Goal: Transaction & Acquisition: Obtain resource

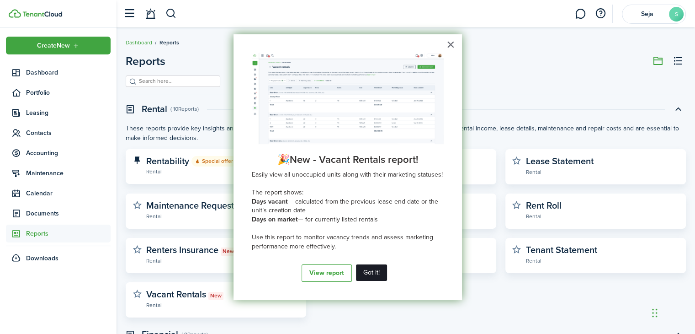
click at [368, 276] on button "Got it!" at bounding box center [371, 272] width 31 height 16
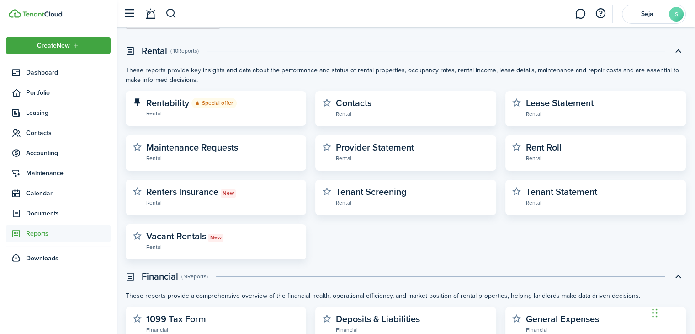
scroll to position [32, 0]
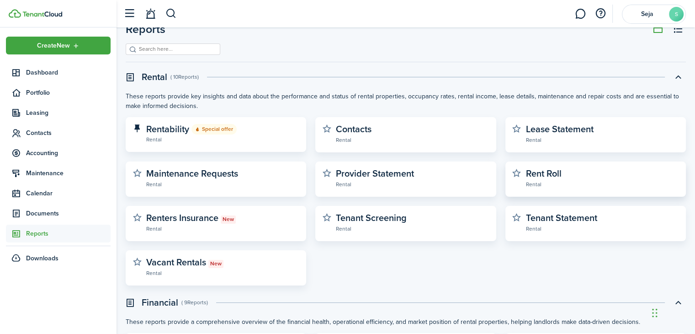
click at [558, 172] on widget-stats-description "Rent Roll" at bounding box center [544, 173] width 36 height 14
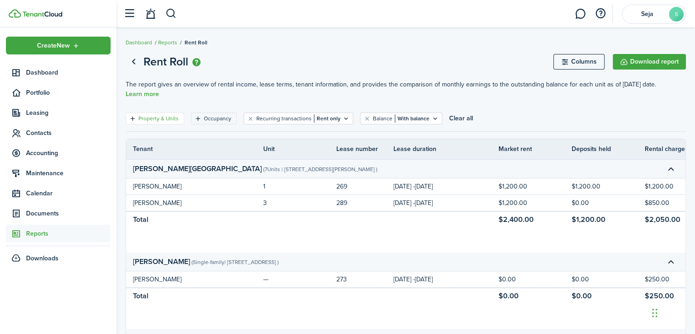
click at [159, 114] on filter-tag-label "Property & Units" at bounding box center [158, 118] width 40 height 8
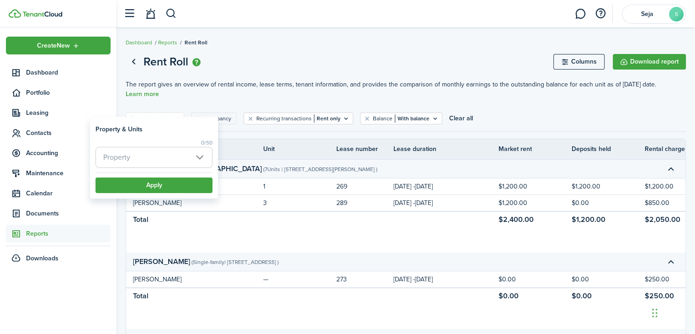
click at [147, 158] on span "Property" at bounding box center [154, 157] width 116 height 20
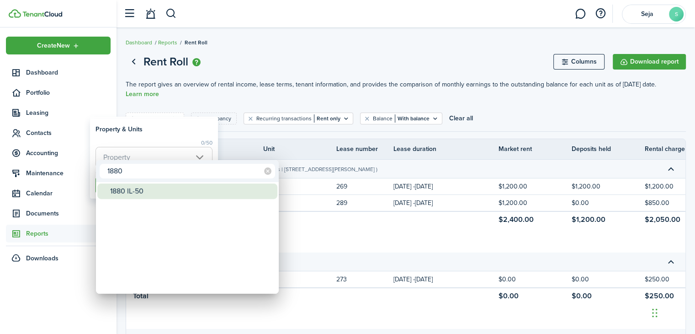
type input "1880"
click at [143, 192] on div "1880 IL-50" at bounding box center [191, 191] width 162 height 16
type input "1880 IL-50"
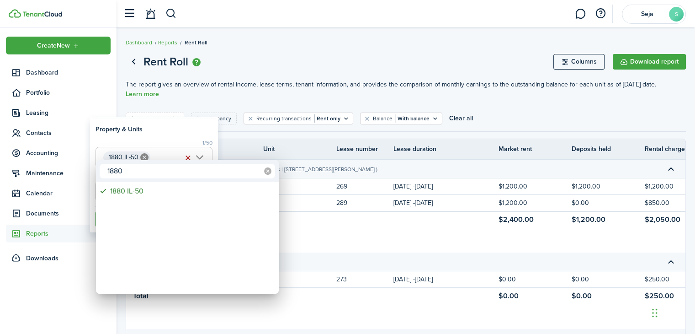
click at [269, 172] on icon at bounding box center [267, 170] width 7 height 7
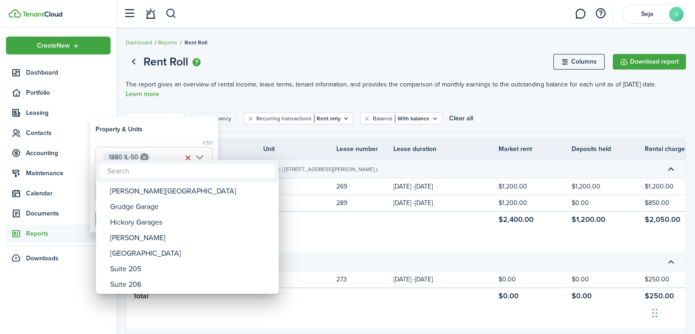
click at [306, 89] on div at bounding box center [347, 167] width 841 height 480
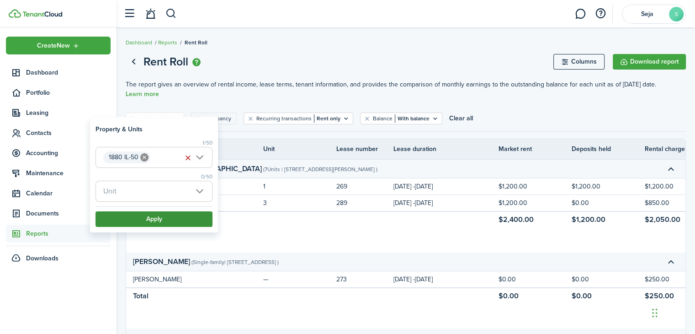
click at [159, 217] on button "Apply" at bounding box center [153, 219] width 117 height 16
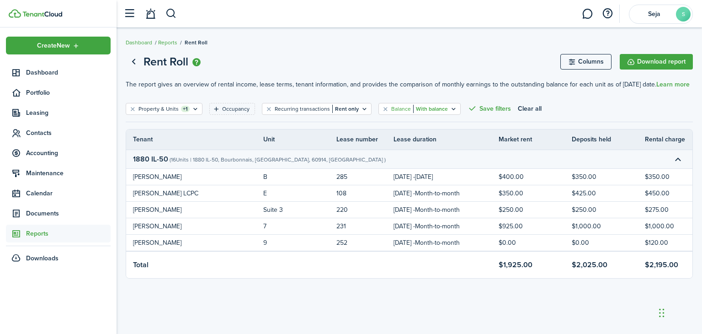
click at [395, 106] on filter-tag-label "Balance" at bounding box center [401, 109] width 20 height 8
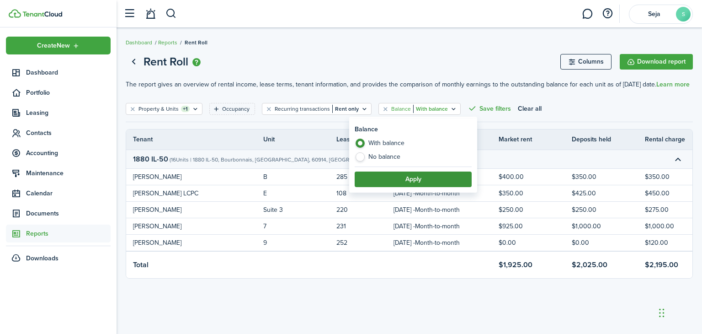
click at [394, 178] on button "Apply" at bounding box center [413, 179] width 117 height 16
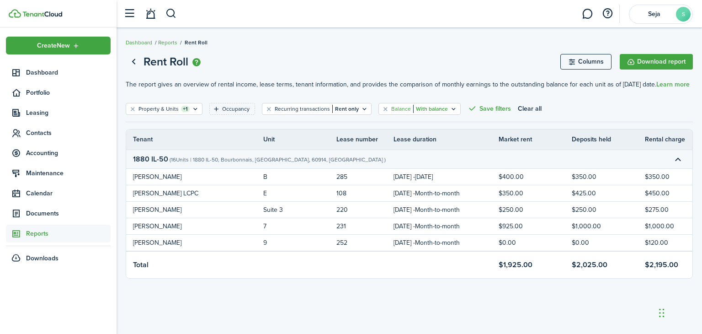
click at [432, 111] on filter-tag-value "With balance" at bounding box center [430, 109] width 35 height 8
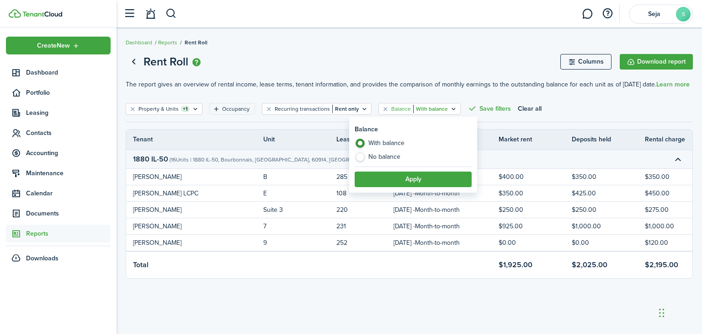
click at [400, 159] on label "No balance" at bounding box center [413, 156] width 117 height 9
radio input "false"
radio input "true"
click at [399, 185] on button "Apply" at bounding box center [413, 179] width 117 height 16
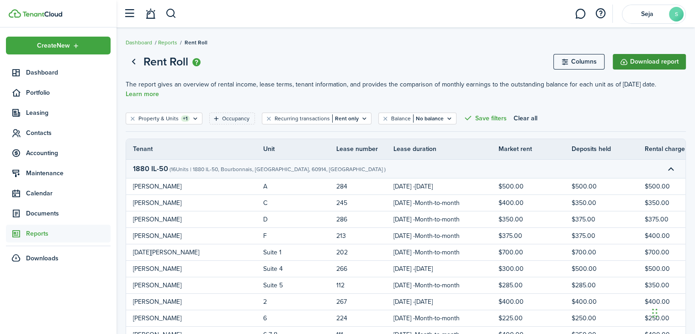
click at [645, 63] on button "Download report" at bounding box center [649, 62] width 73 height 16
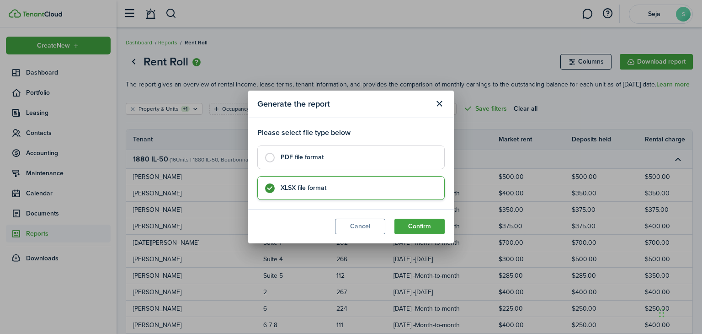
click at [453, 43] on div "Generate the report Please select file type below PDF file format XLSX file for…" at bounding box center [351, 167] width 702 height 334
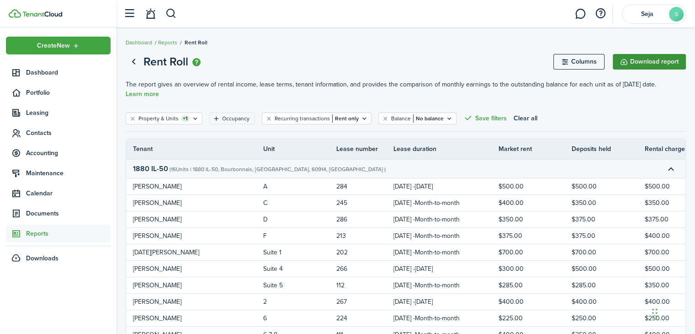
click at [646, 57] on button "Download report" at bounding box center [649, 62] width 73 height 16
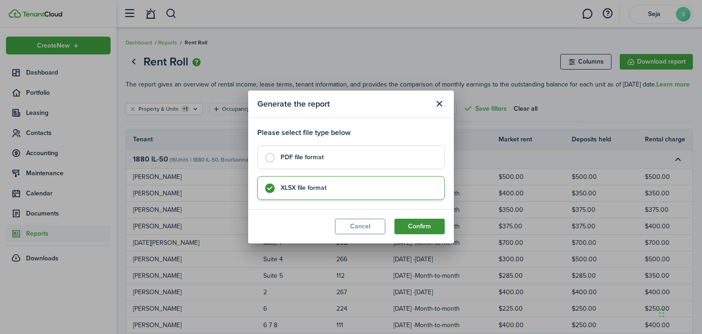
click at [422, 225] on button "Confirm" at bounding box center [419, 226] width 50 height 16
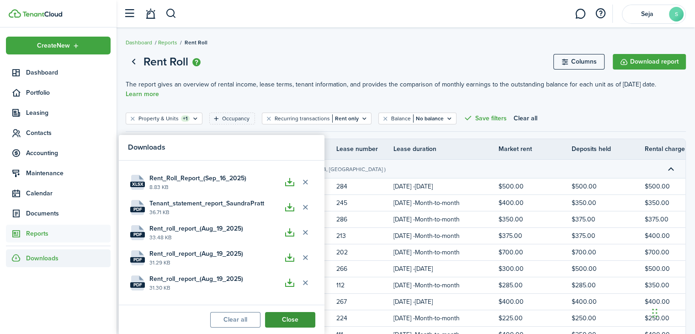
click at [297, 317] on button "Close" at bounding box center [290, 320] width 50 height 16
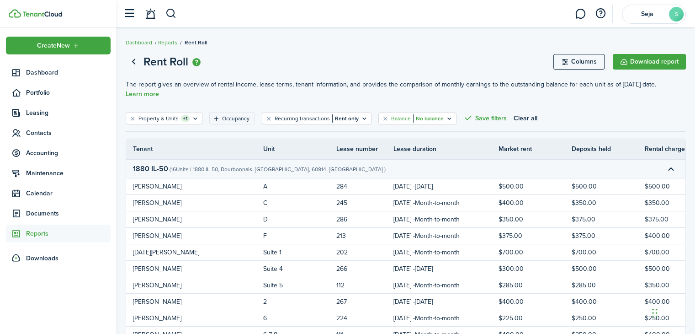
click at [445, 115] on icon "Open filter" at bounding box center [449, 118] width 8 height 7
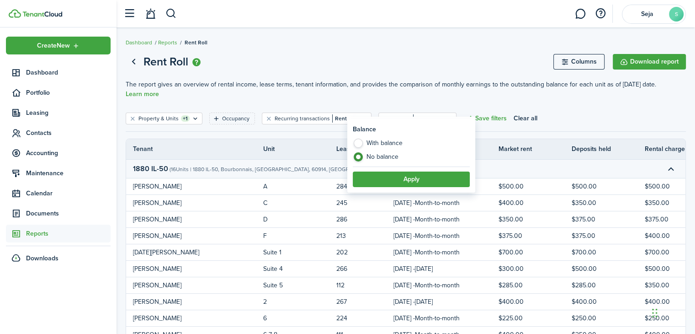
click at [393, 142] on label "With balance" at bounding box center [411, 145] width 117 height 14
radio input "true"
click at [403, 179] on button "Apply" at bounding box center [411, 179] width 117 height 16
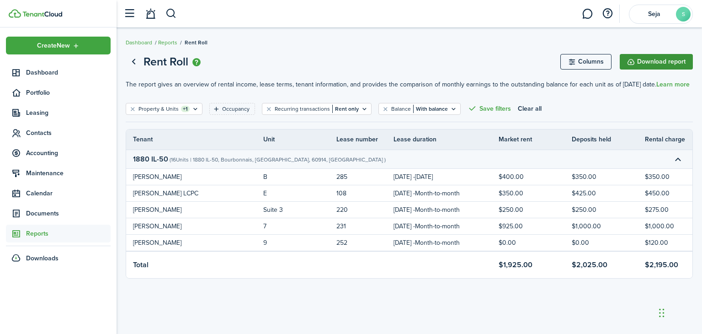
click at [677, 58] on button "Download report" at bounding box center [656, 62] width 73 height 16
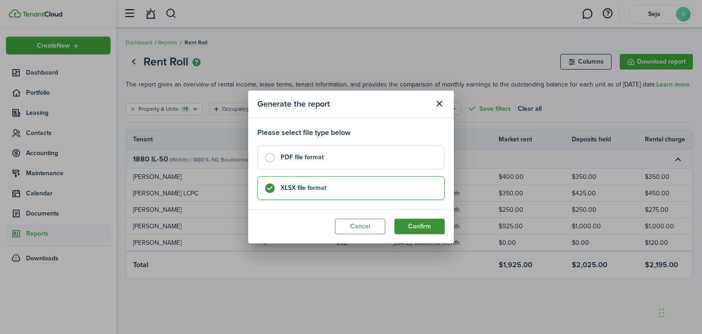
click at [408, 223] on button "Confirm" at bounding box center [419, 226] width 50 height 16
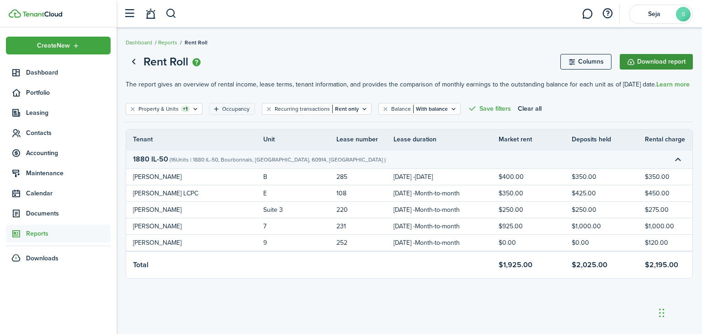
click at [676, 57] on button "Download report" at bounding box center [656, 62] width 73 height 16
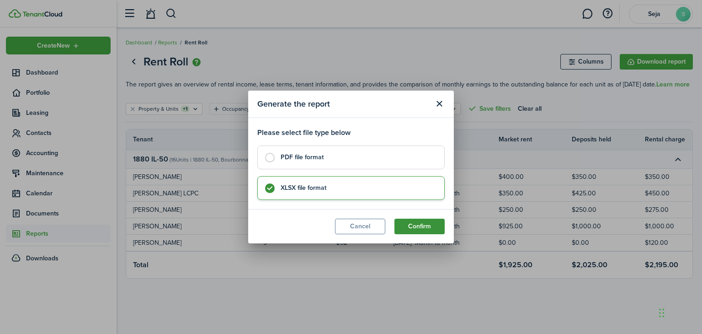
click at [420, 226] on button "Confirm" at bounding box center [419, 226] width 50 height 16
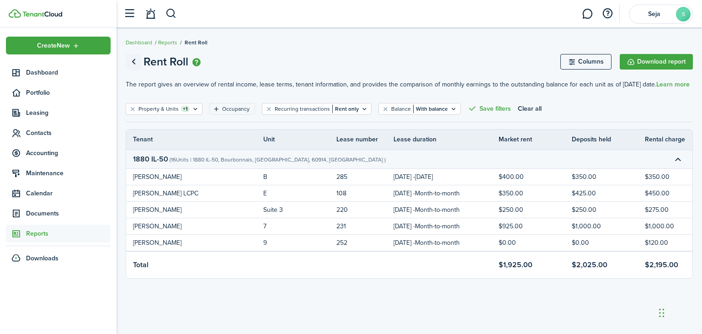
click at [134, 59] on link "Go back" at bounding box center [134, 62] width 16 height 16
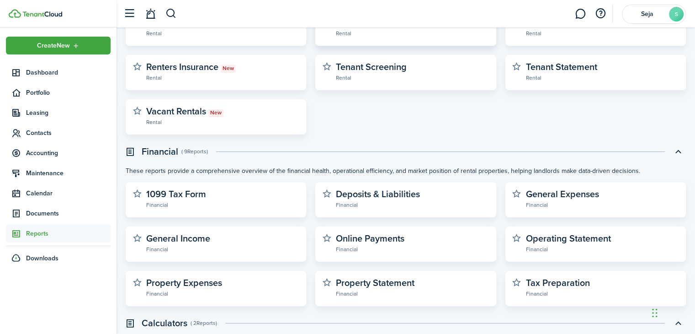
scroll to position [260, 0]
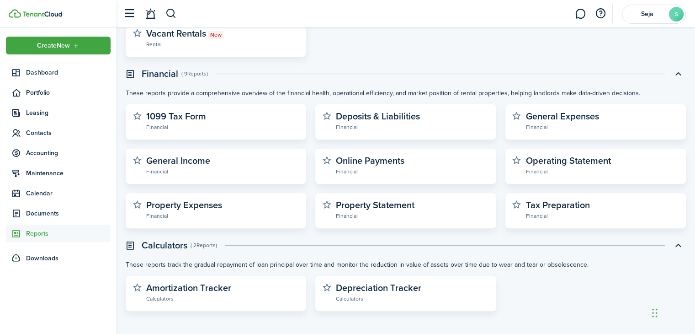
click at [384, 203] on widget-stats-description "Property Statement" at bounding box center [375, 205] width 79 height 14
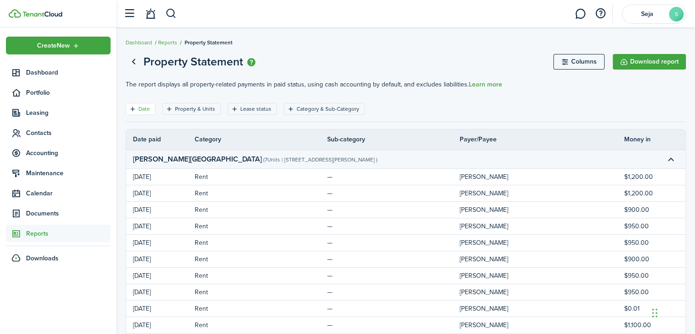
click at [132, 105] on icon "Open filter" at bounding box center [133, 108] width 8 height 7
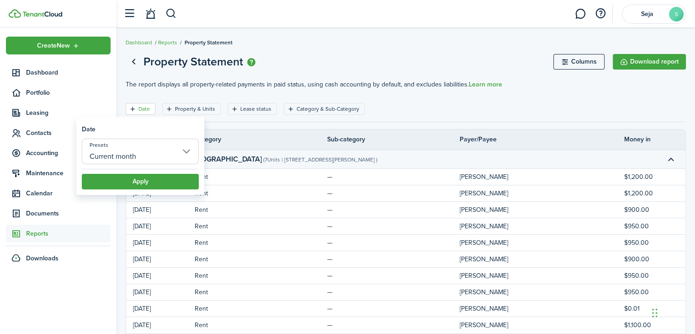
click at [133, 157] on input "Current month" at bounding box center [140, 151] width 117 height 26
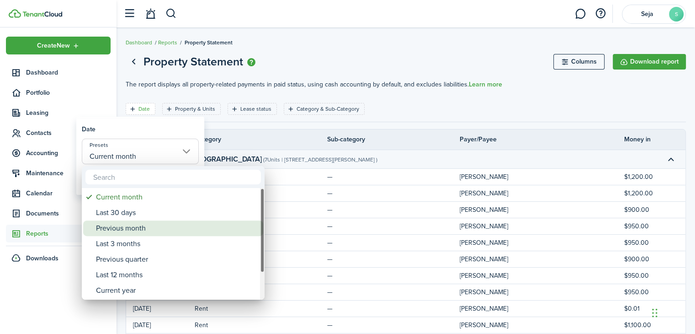
click at [121, 230] on div "Previous month" at bounding box center [177, 228] width 162 height 16
type input "Previous month"
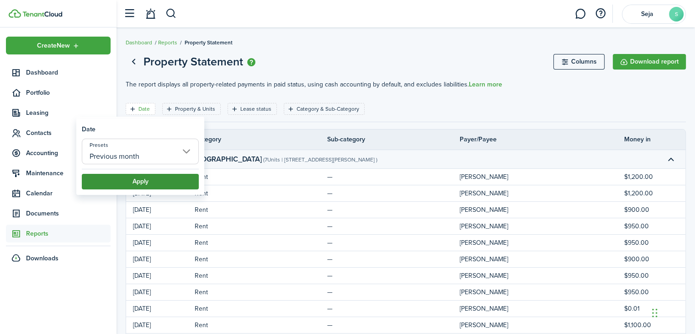
click at [150, 181] on button "Apply" at bounding box center [140, 182] width 117 height 16
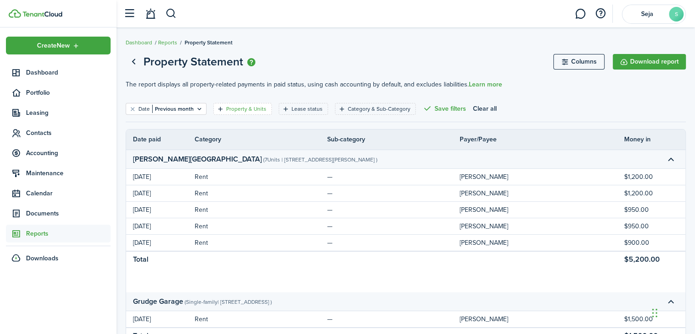
click at [257, 105] on filter-tag-label "Property & Units" at bounding box center [246, 109] width 40 height 8
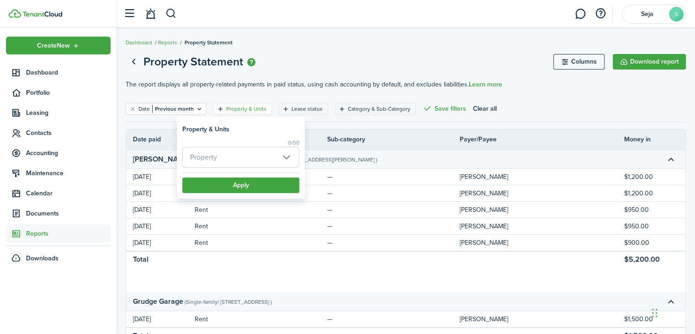
click at [235, 150] on span "Property" at bounding box center [241, 157] width 116 height 20
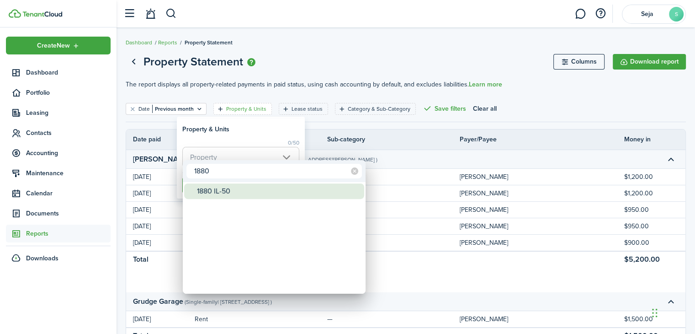
type input "1880"
click at [237, 189] on div "1880 IL-50" at bounding box center [278, 191] width 162 height 16
type input "1880 IL-50"
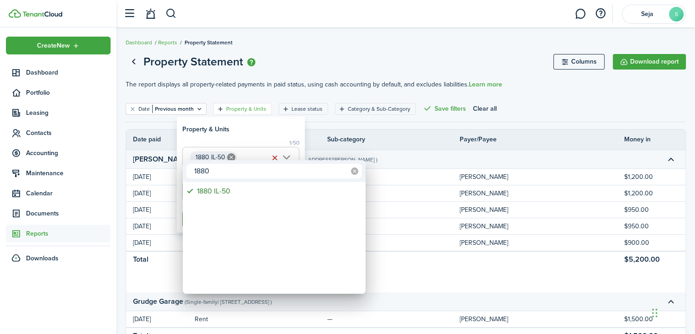
click at [355, 172] on icon at bounding box center [354, 170] width 7 height 7
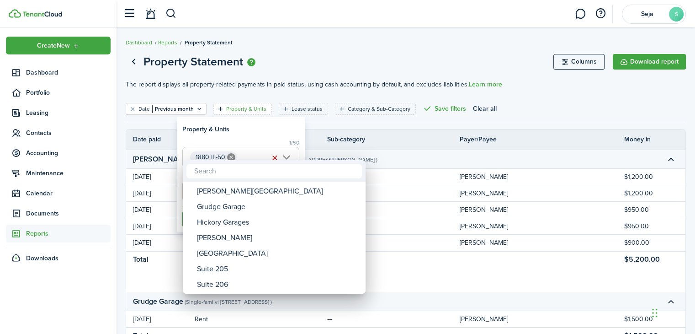
click at [417, 57] on div at bounding box center [347, 167] width 841 height 480
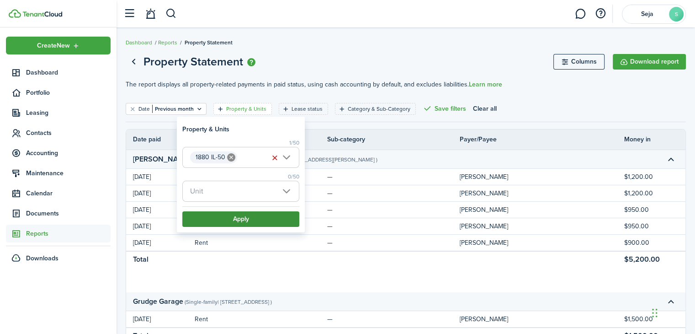
click at [258, 218] on button "Apply" at bounding box center [240, 219] width 117 height 16
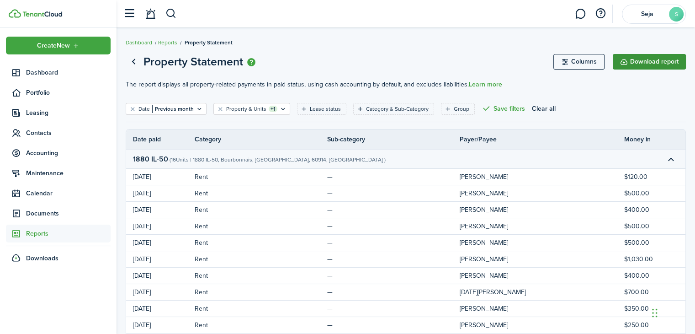
click at [657, 61] on button "Download report" at bounding box center [649, 62] width 73 height 16
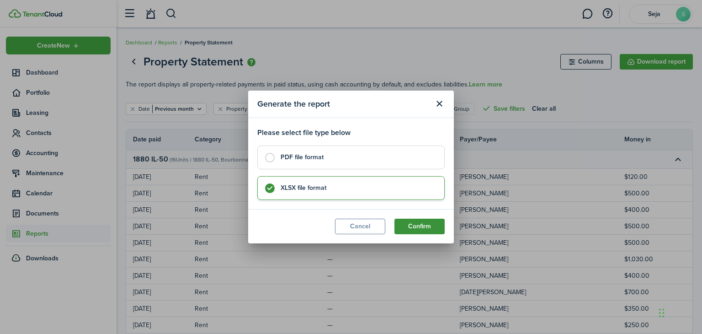
click at [410, 223] on button "Confirm" at bounding box center [419, 226] width 50 height 16
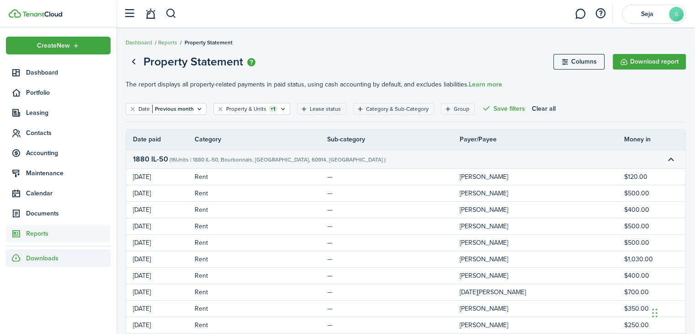
click at [49, 258] on span "Downloads" at bounding box center [42, 258] width 32 height 10
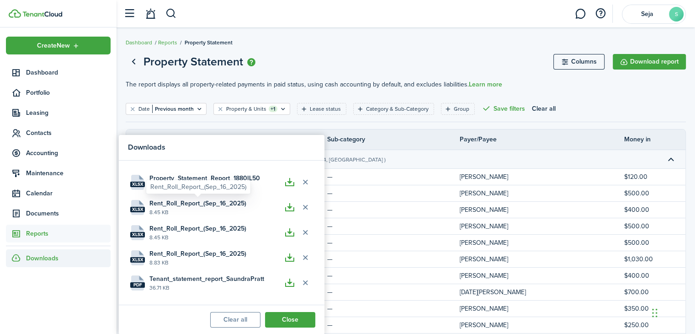
click at [209, 183] on div "Rent_Roll_Report_(Sep_16_2025)" at bounding box center [198, 186] width 96 height 9
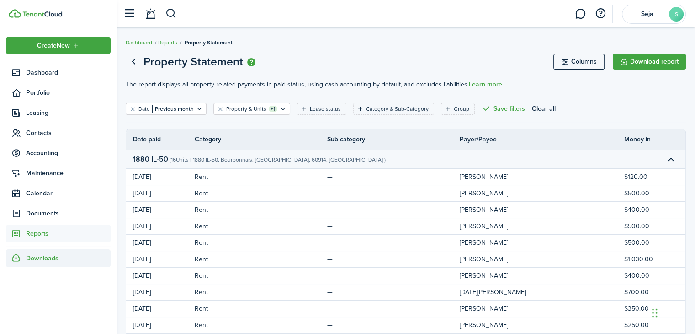
click at [43, 255] on span "Downloads" at bounding box center [42, 258] width 32 height 10
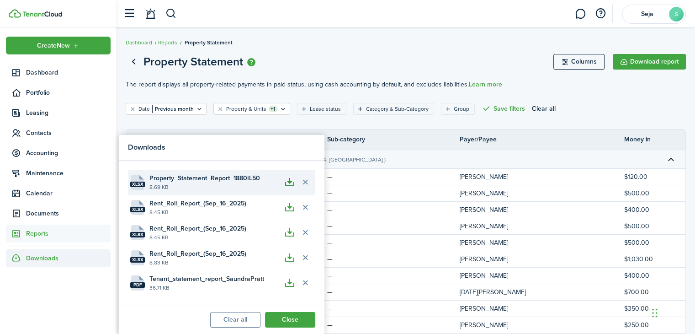
click at [286, 181] on button "button" at bounding box center [290, 182] width 16 height 16
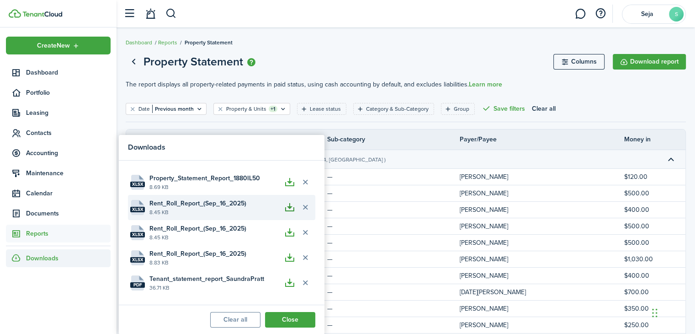
click at [289, 201] on button "button" at bounding box center [290, 207] width 16 height 16
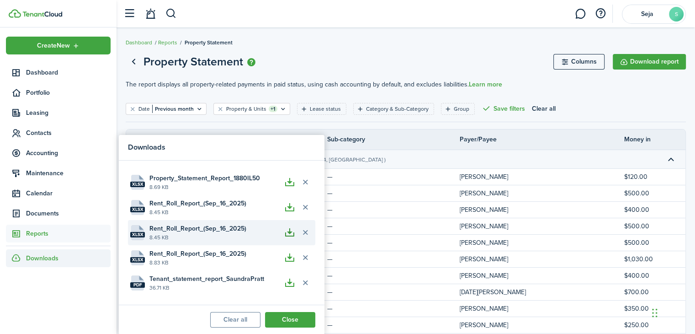
click at [289, 232] on button "button" at bounding box center [290, 232] width 16 height 16
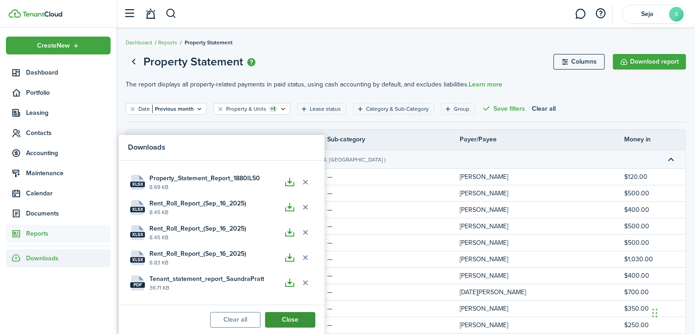
click at [292, 316] on button "Close" at bounding box center [290, 320] width 50 height 16
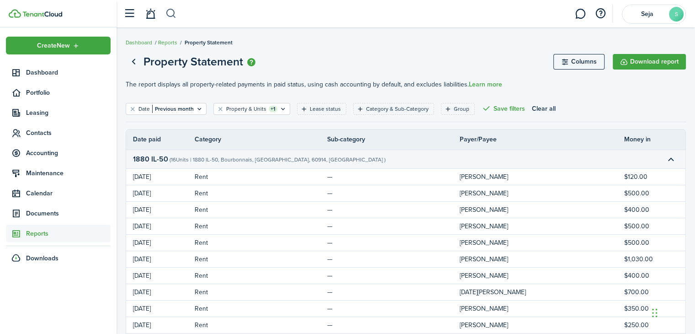
click at [172, 13] on button "button" at bounding box center [170, 14] width 11 height 16
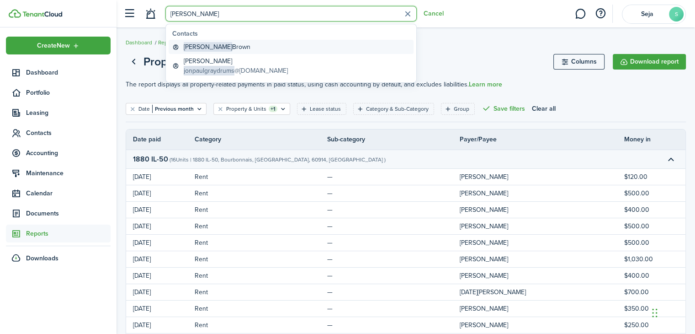
type input "[PERSON_NAME]"
click at [221, 44] on link "[PERSON_NAME]" at bounding box center [291, 47] width 245 height 14
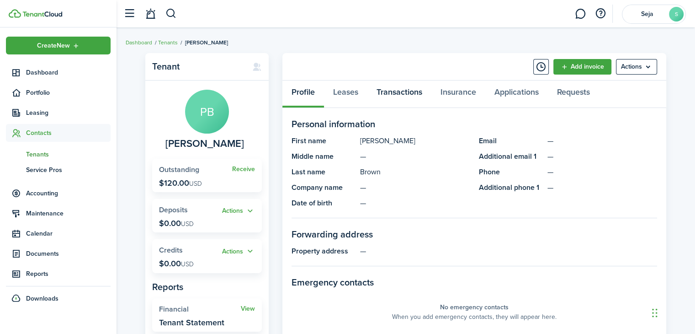
click at [388, 90] on link "Transactions" at bounding box center [399, 93] width 64 height 27
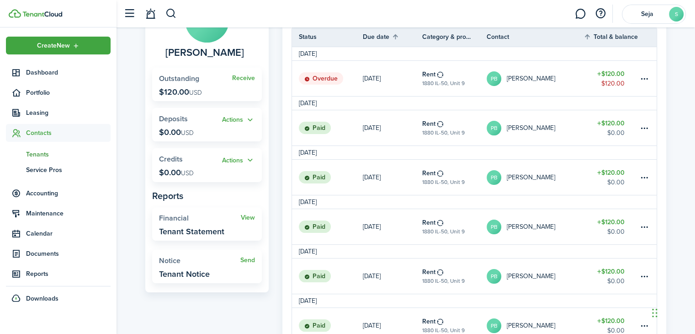
scroll to position [91, 0]
click at [608, 127] on table-amount-description "$0.00" at bounding box center [615, 132] width 17 height 10
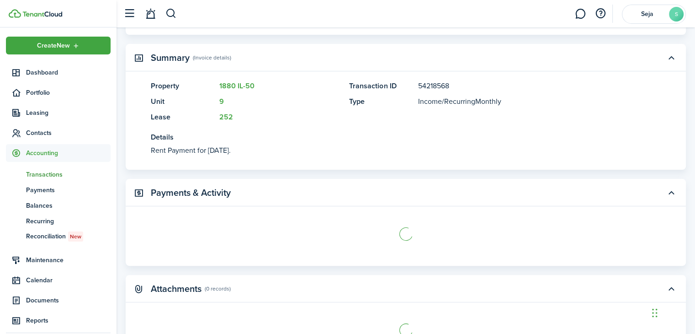
scroll to position [196, 0]
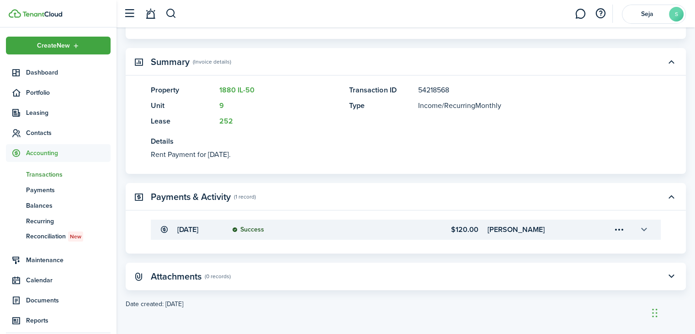
click at [642, 230] on button "button" at bounding box center [644, 230] width 16 height 16
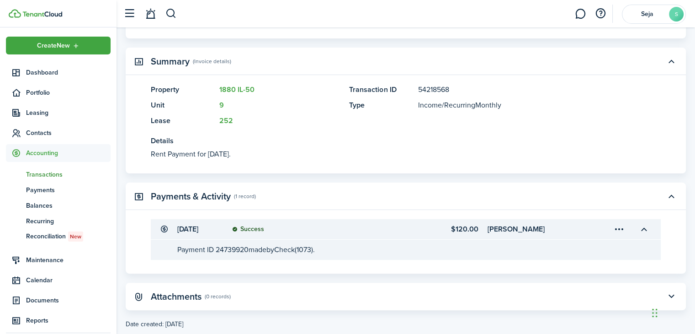
click at [608, 190] on panel-main-header "Payments & Activity (1 record)" at bounding box center [406, 195] width 560 height 27
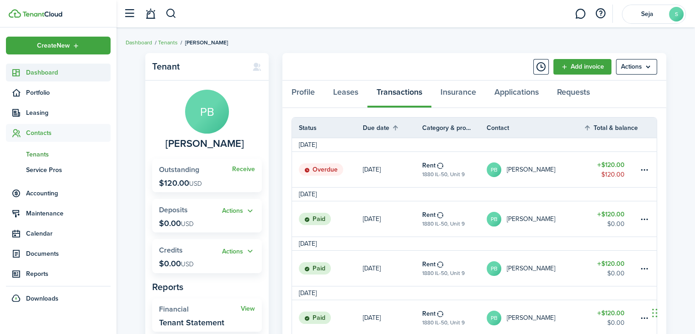
click at [42, 76] on span "Dashboard" at bounding box center [68, 73] width 85 height 10
